Goal: Task Accomplishment & Management: Use online tool/utility

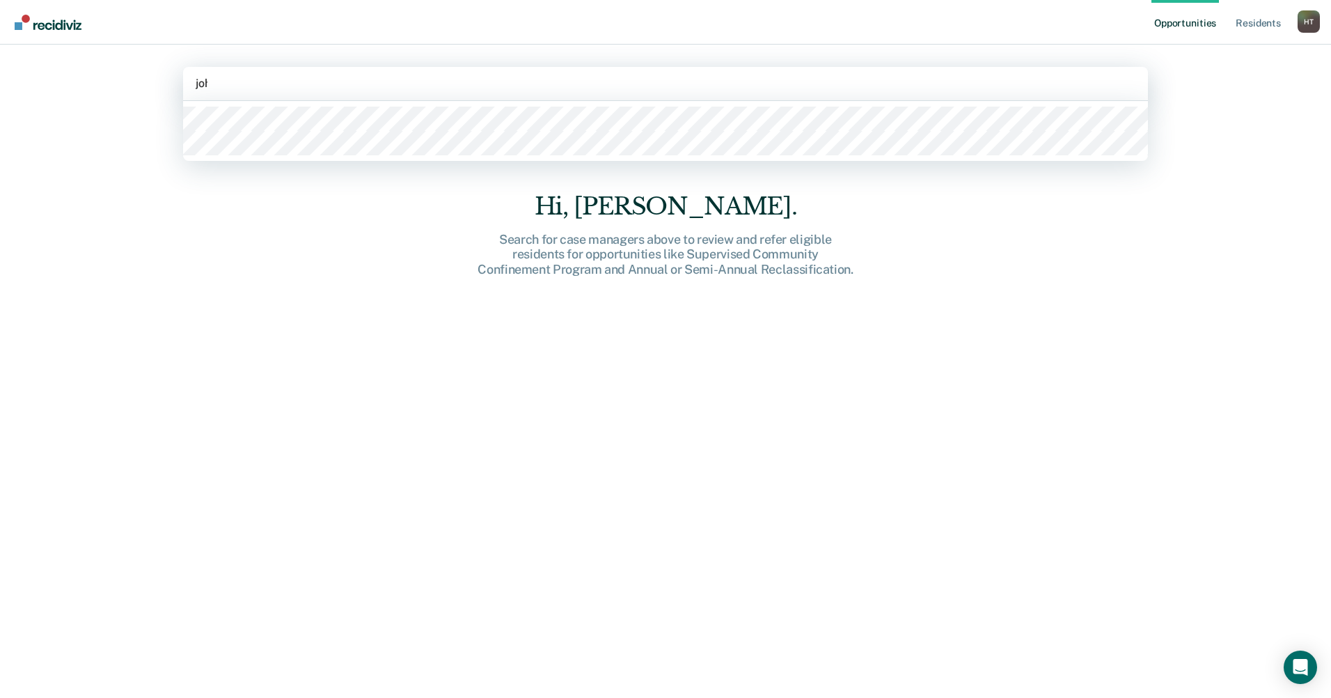
type input "[PERSON_NAME]"
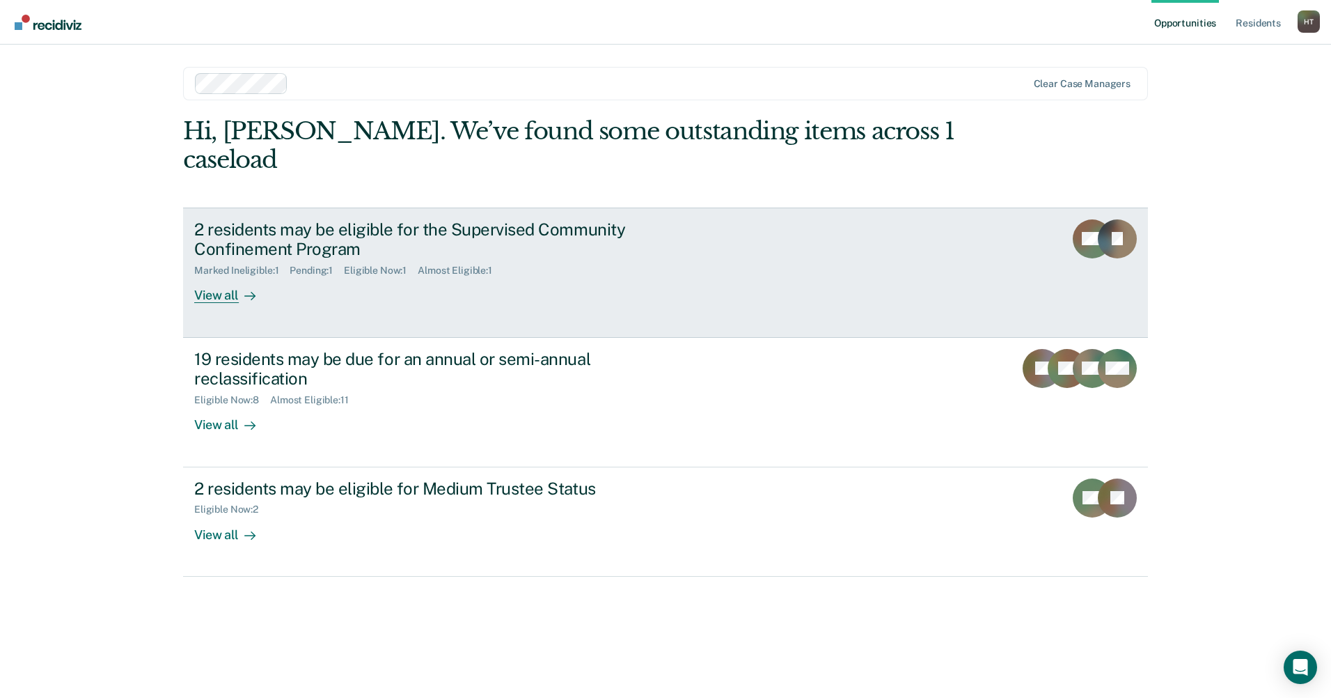
click at [219, 276] on div "View all" at bounding box center [233, 289] width 78 height 27
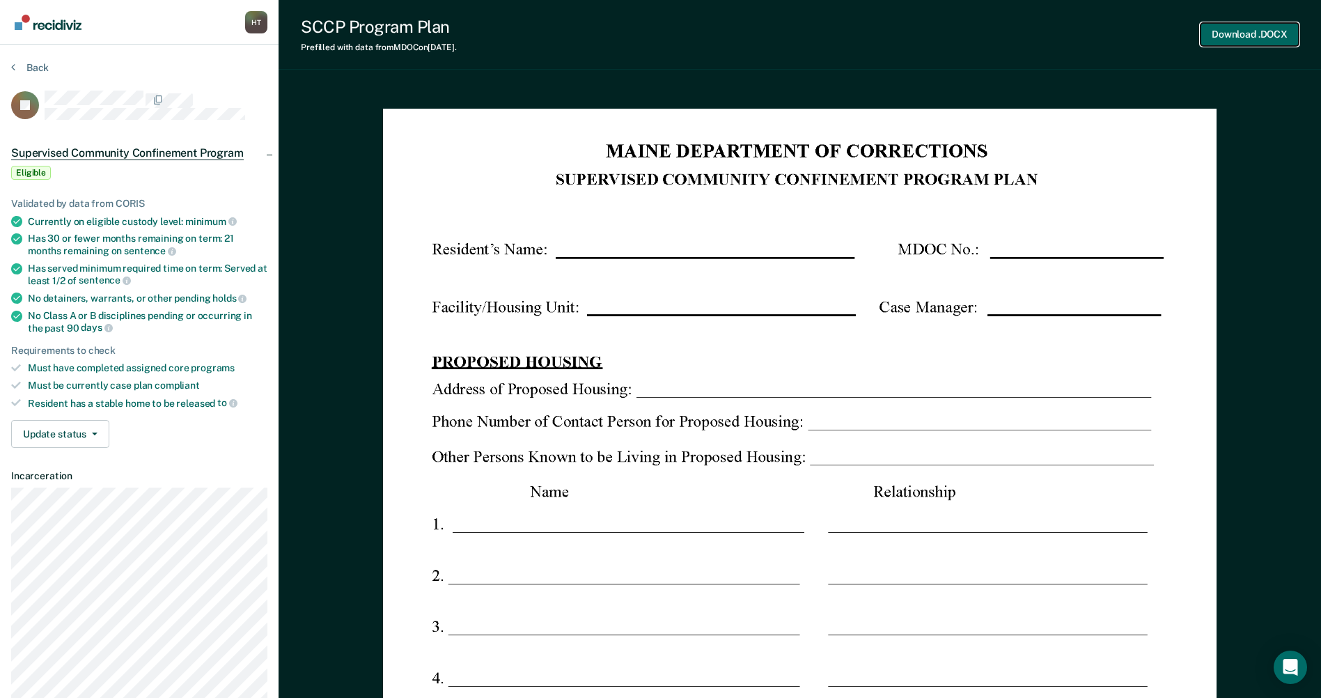
click at [1267, 36] on button "Download .DOCX" at bounding box center [1250, 34] width 98 height 23
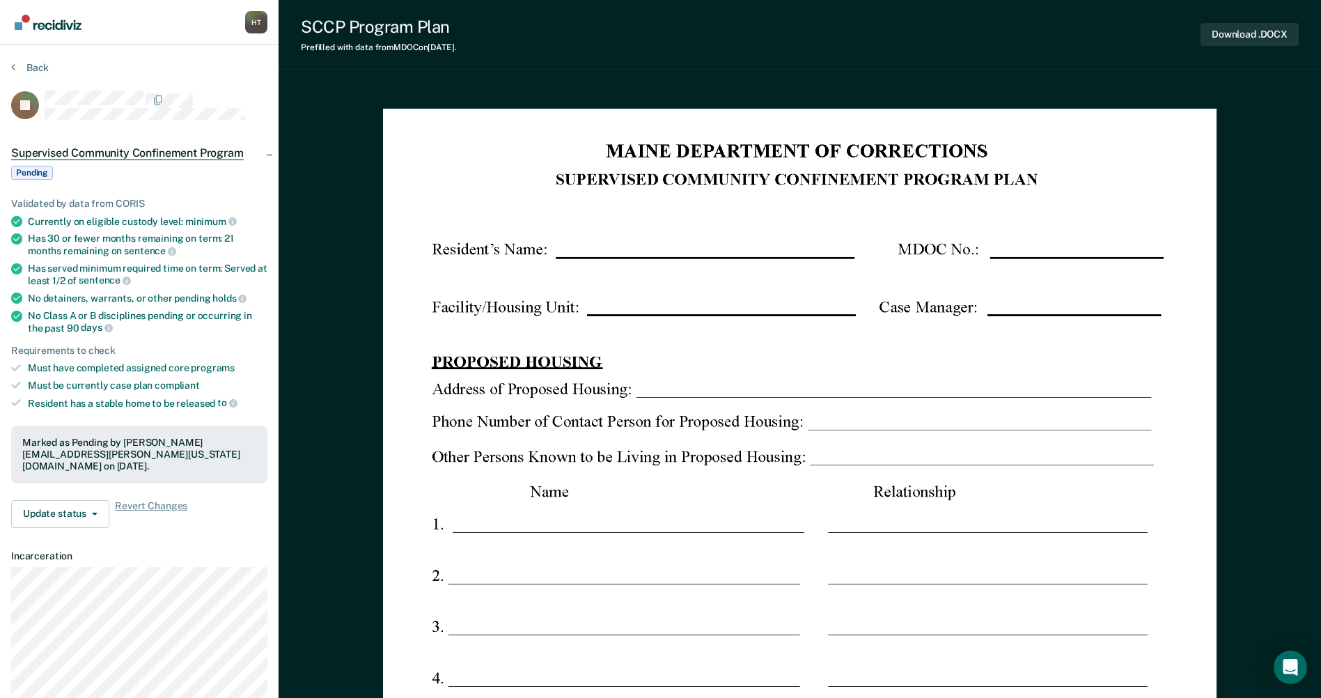
click at [705, 54] on div "SCCP Program Plan Prefilled with data from MDOC on [DATE] . Download .DOCX" at bounding box center [800, 35] width 1042 height 70
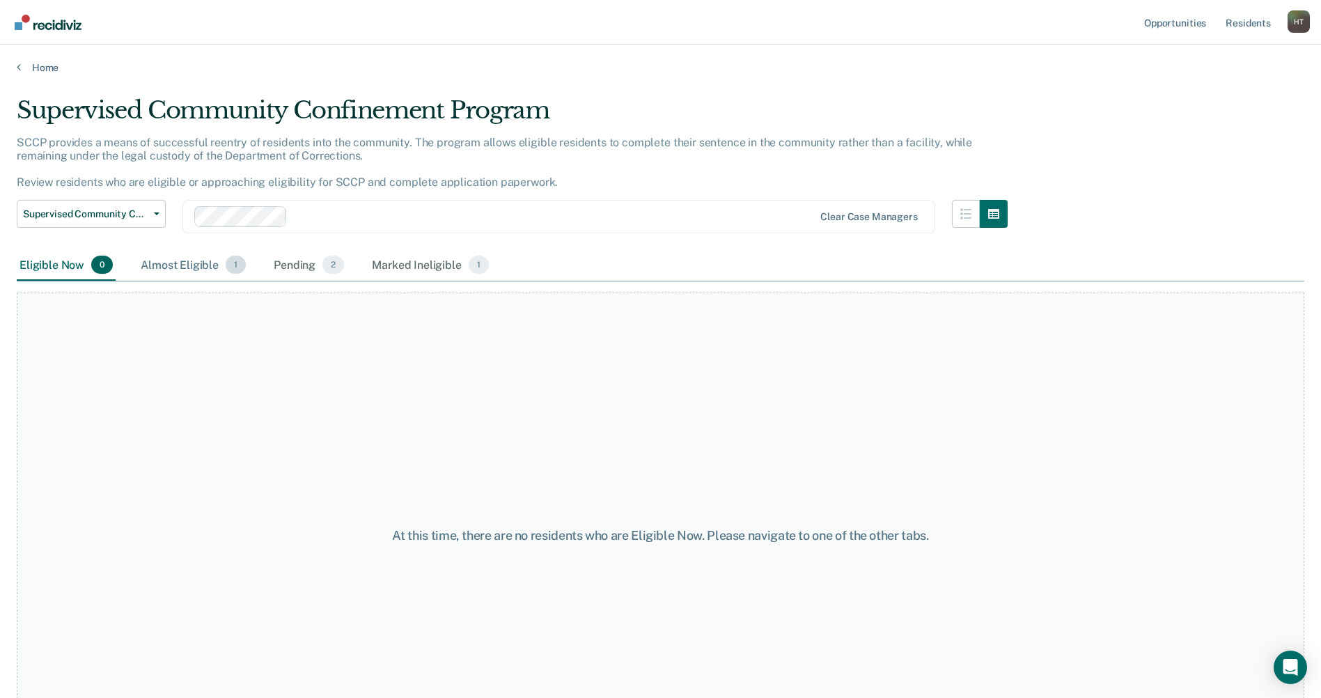
click at [195, 261] on div "Almost Eligible 1" at bounding box center [193, 265] width 111 height 31
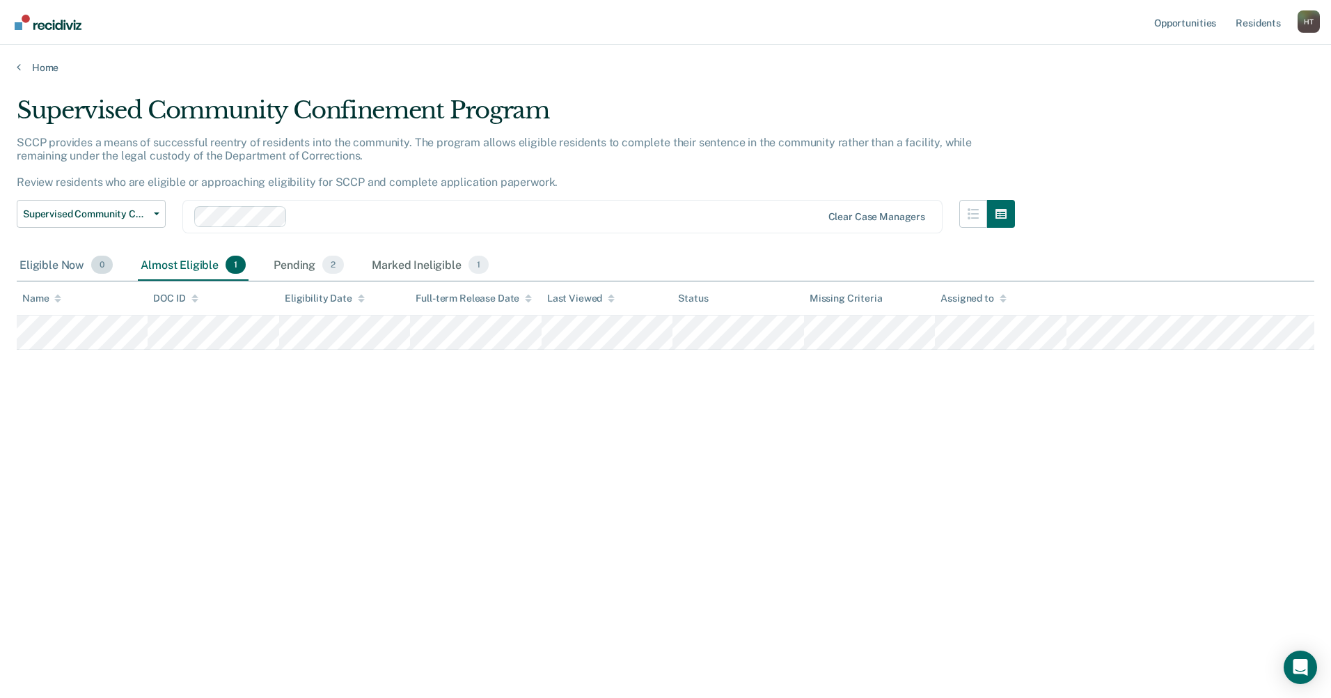
click at [60, 268] on div "Eligible Now 0" at bounding box center [66, 265] width 99 height 31
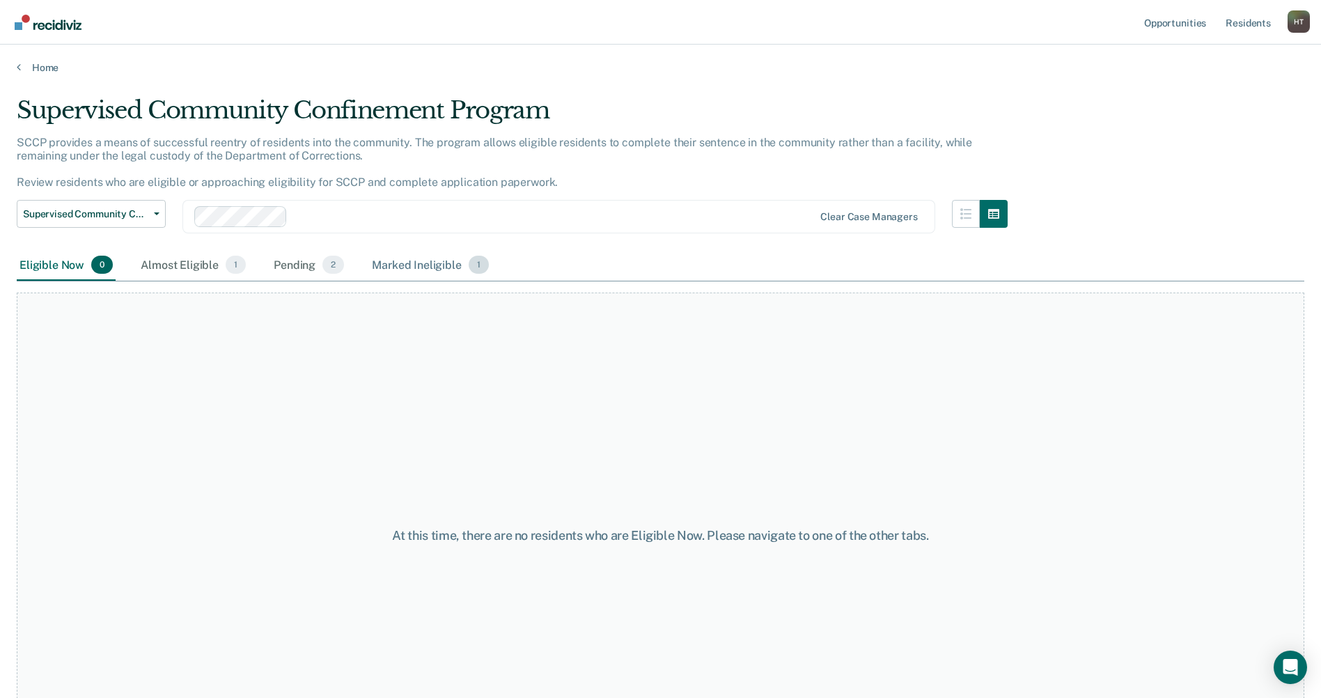
click at [399, 268] on div "Marked Ineligible 1" at bounding box center [430, 265] width 123 height 31
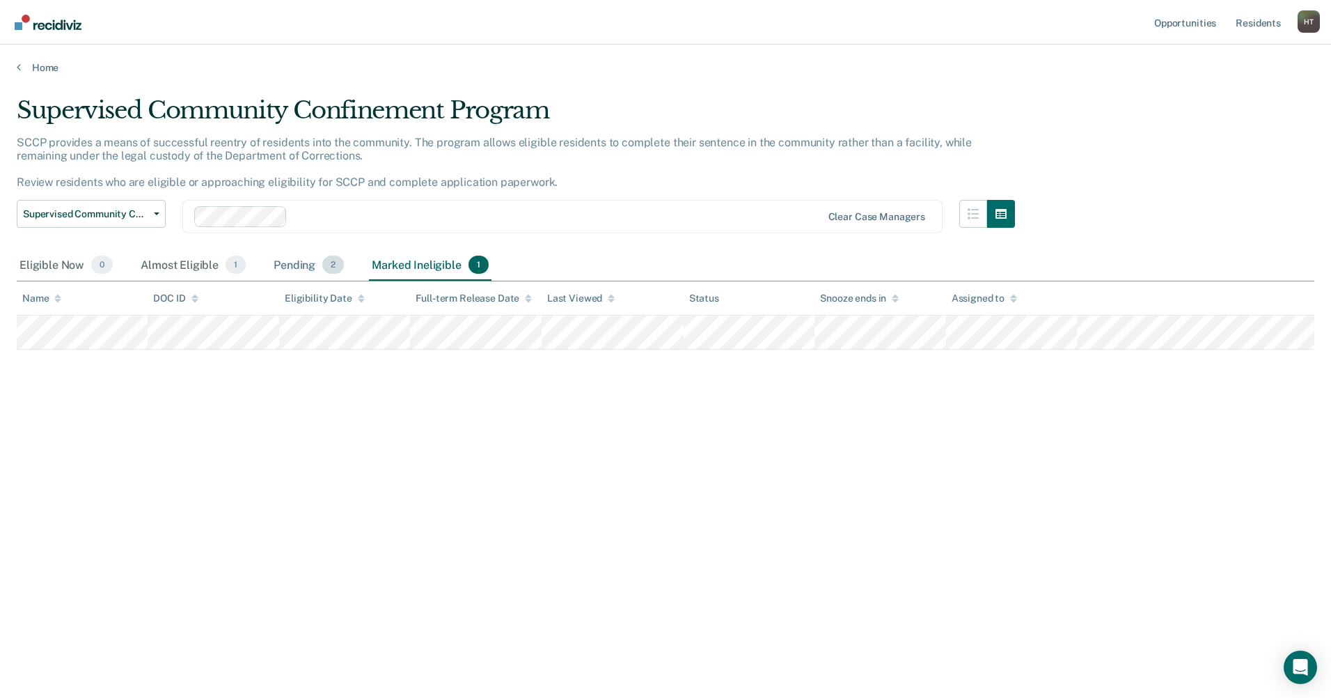
click at [292, 268] on div "Pending 2" at bounding box center [309, 265] width 76 height 31
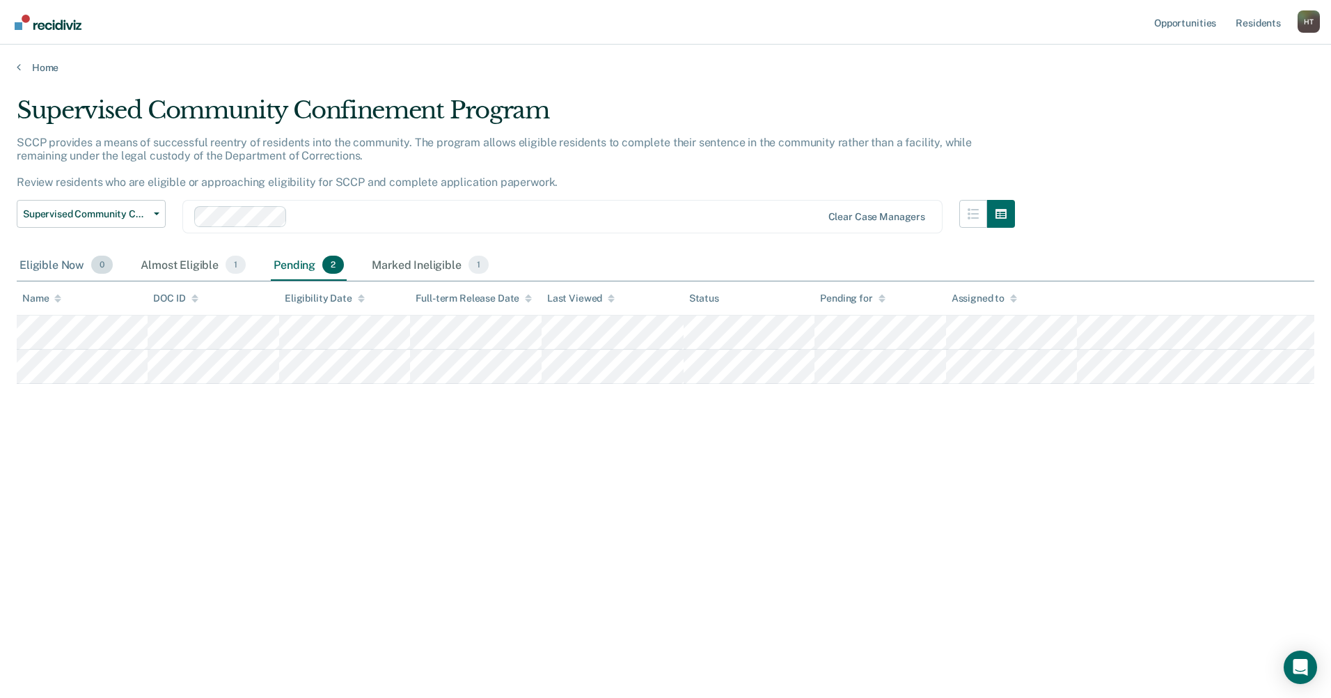
click at [70, 268] on div "Eligible Now 0" at bounding box center [66, 265] width 99 height 31
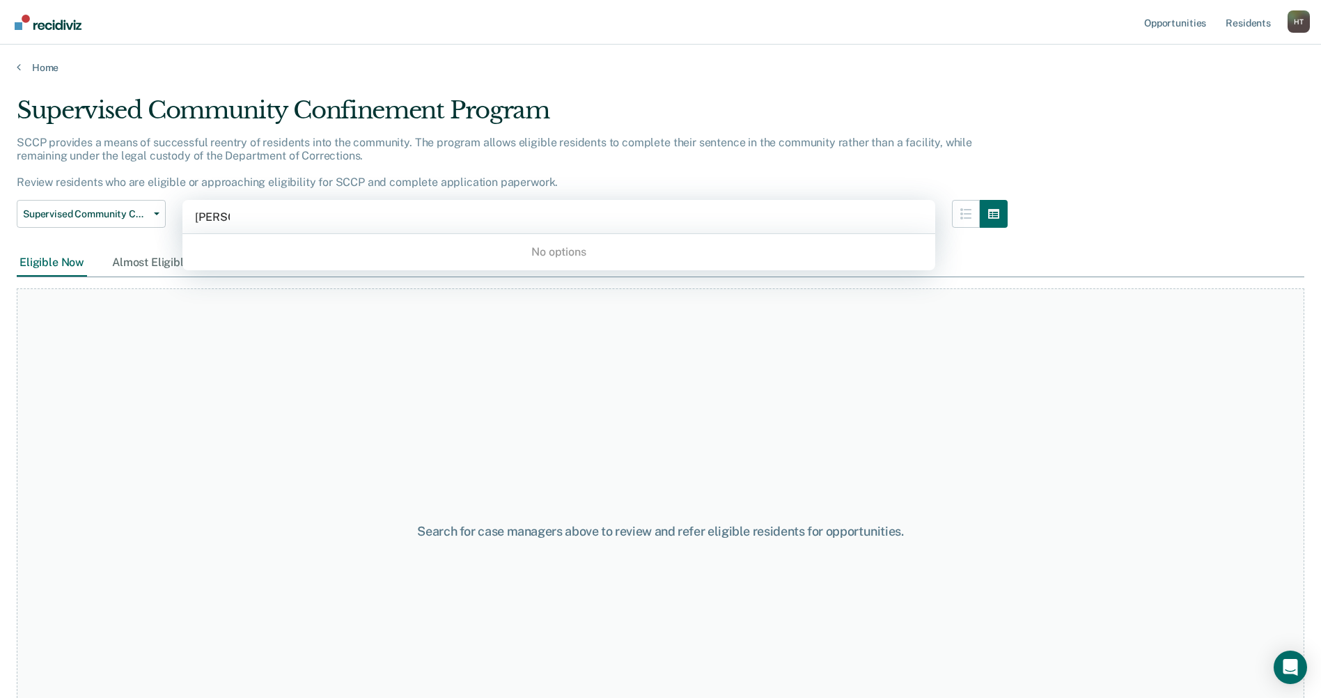
type input "tho"
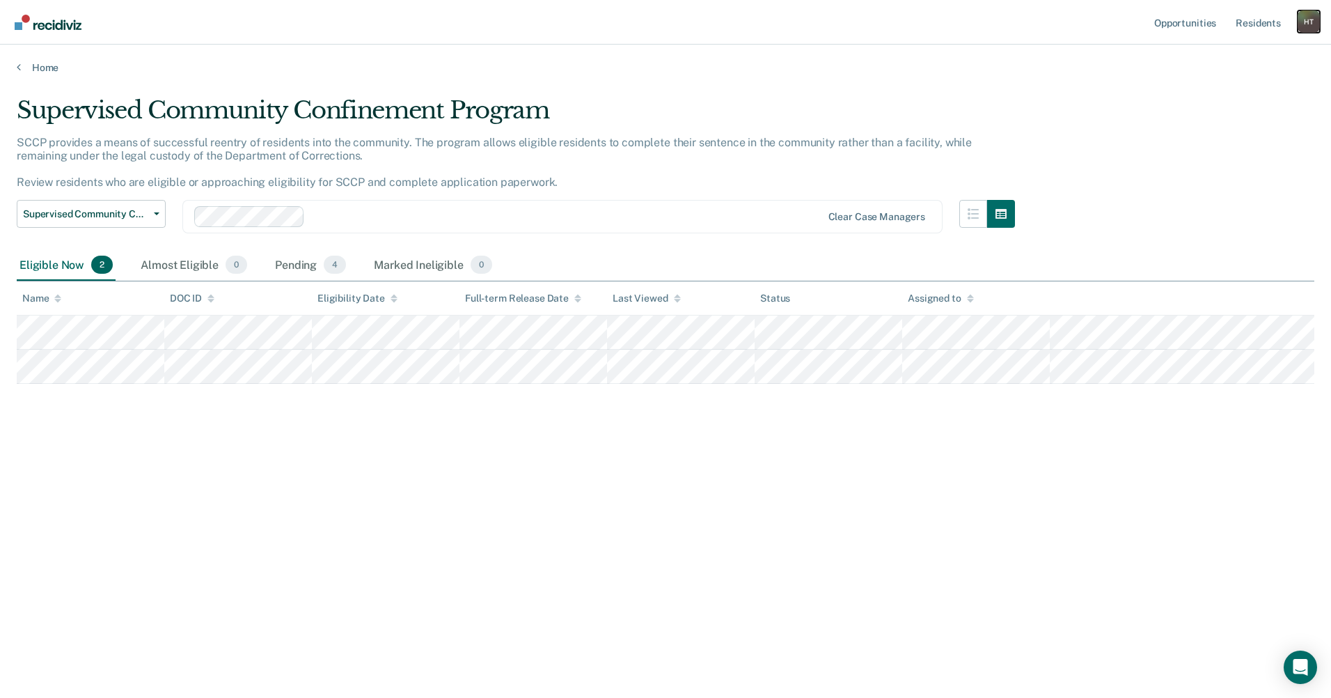
click at [1306, 21] on div "H T" at bounding box center [1309, 21] width 22 height 22
click at [1217, 91] on link "Log Out" at bounding box center [1253, 92] width 112 height 12
